Goal: Information Seeking & Learning: Learn about a topic

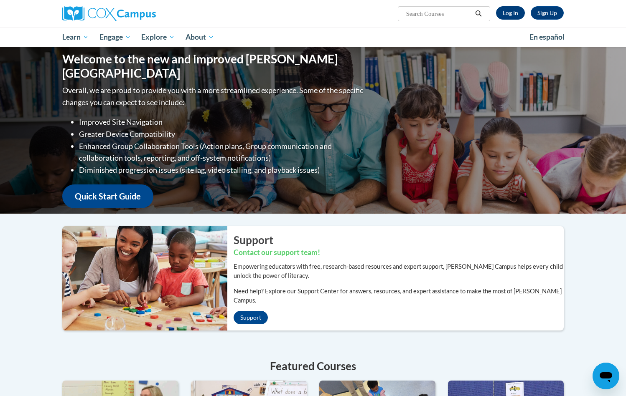
click at [517, 18] on link "Log In" at bounding box center [510, 12] width 29 height 13
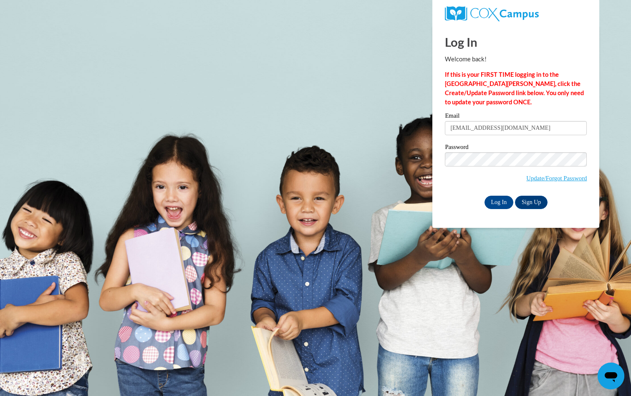
type input "suttonlyndsay@gmail.com"
click at [499, 201] on input "Log In" at bounding box center [499, 202] width 29 height 13
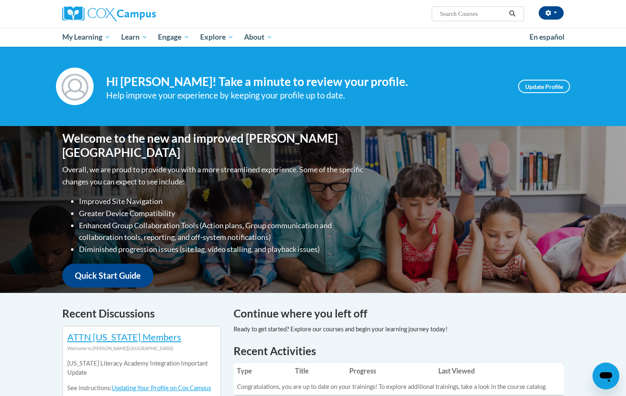
click at [456, 17] on input "Search..." at bounding box center [472, 14] width 67 height 10
type input "vocabulary instruction"
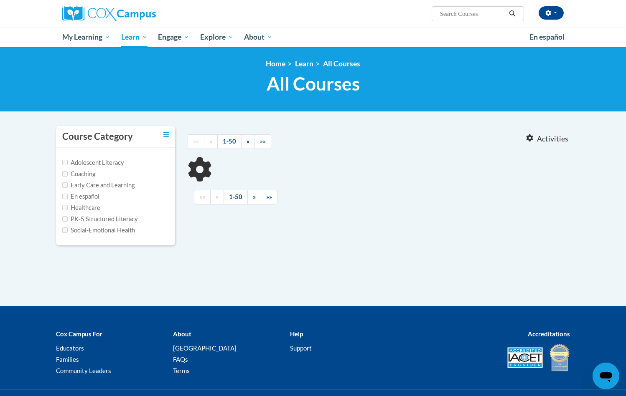
type input "vocabulary instruction"
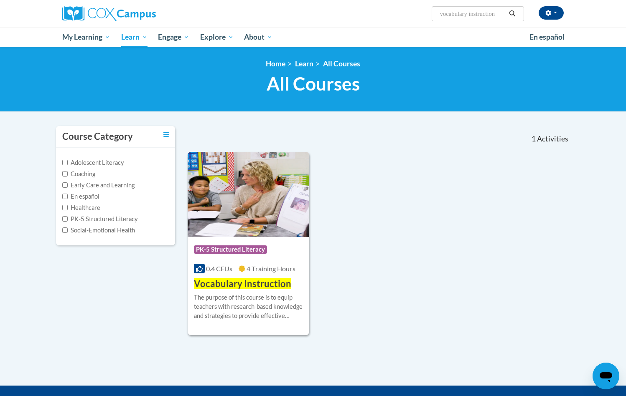
scroll to position [10, 0]
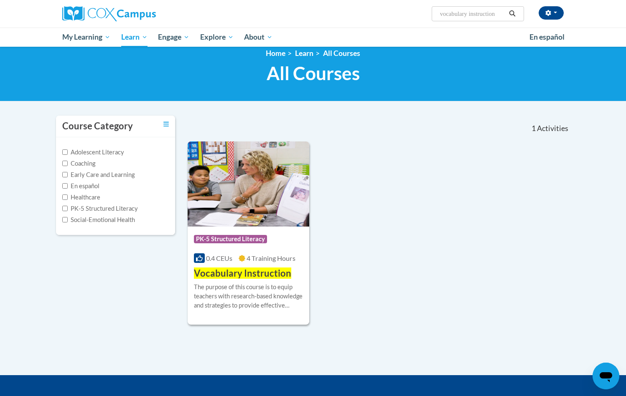
click at [269, 259] on span "4 Training Hours" at bounding box center [270, 258] width 49 height 8
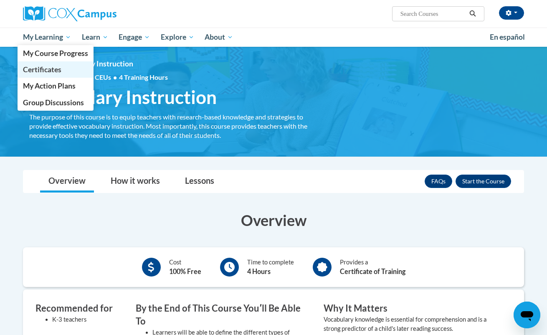
click at [61, 68] on span "Certificates" at bounding box center [42, 69] width 38 height 9
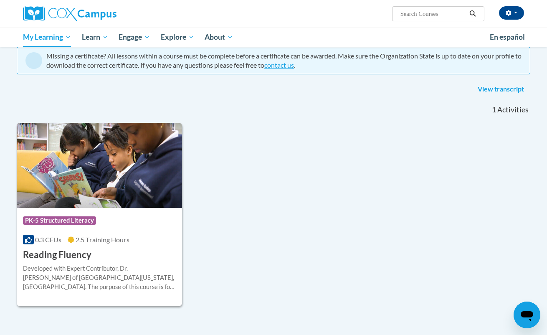
scroll to position [50, 0]
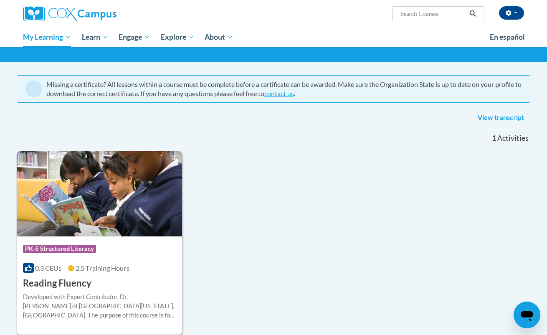
click at [407, 13] on input "Search..." at bounding box center [433, 14] width 67 height 10
type input "o"
type input "e"
type input "p"
type input "print awareness"
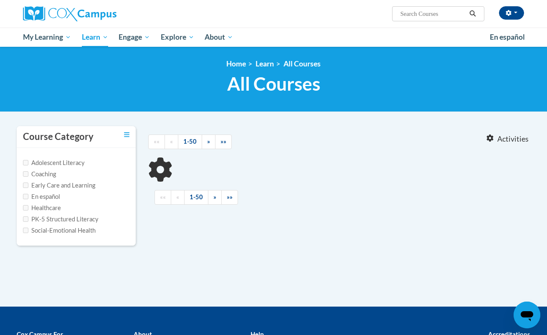
type input "print awareness"
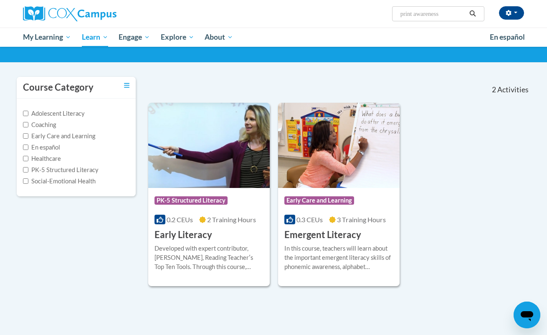
scroll to position [78, 0]
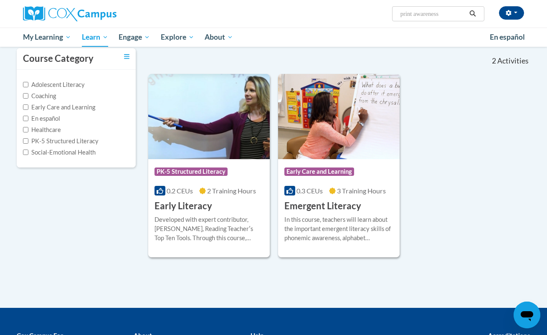
click at [200, 175] on span "PK-5 Structured Literacy" at bounding box center [191, 171] width 73 height 8
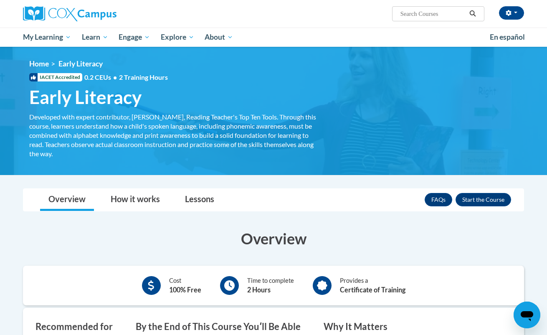
click at [429, 13] on input "Search..." at bounding box center [433, 14] width 67 height 10
type input "systematic"
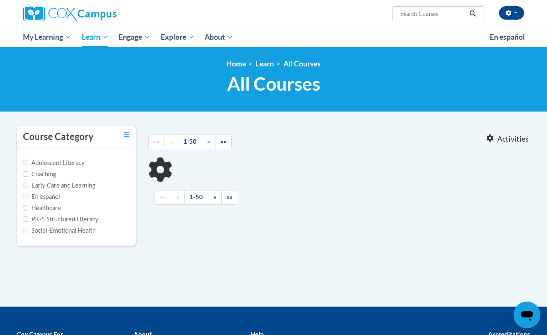
type input "systematic"
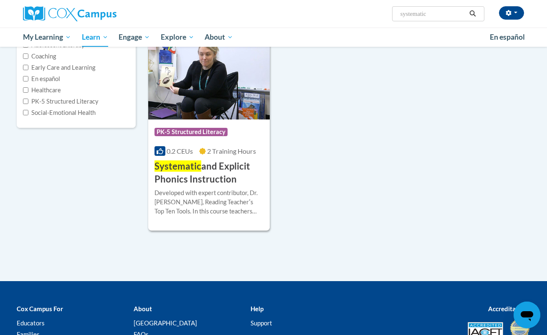
scroll to position [116, 0]
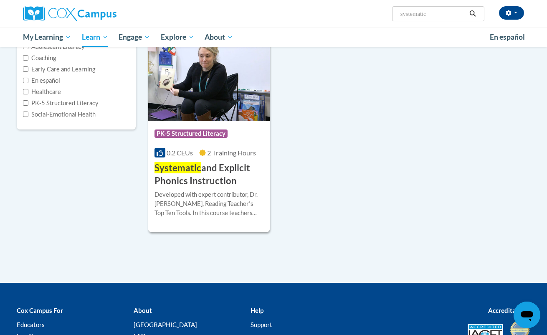
click at [205, 128] on div "Course Category: PK-5 Structured Literacy" at bounding box center [209, 134] width 109 height 19
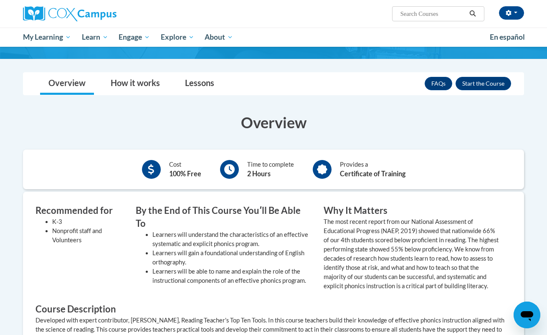
scroll to position [131, 0]
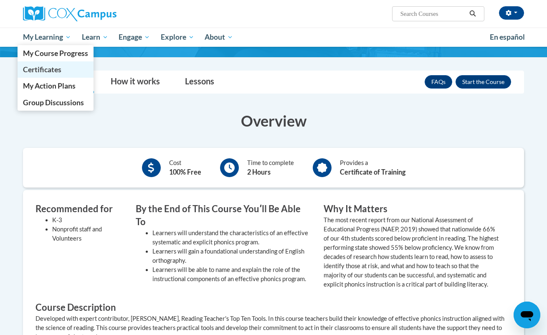
click at [60, 74] on span "Certificates" at bounding box center [42, 69] width 38 height 9
